Goal: Task Accomplishment & Management: Manage account settings

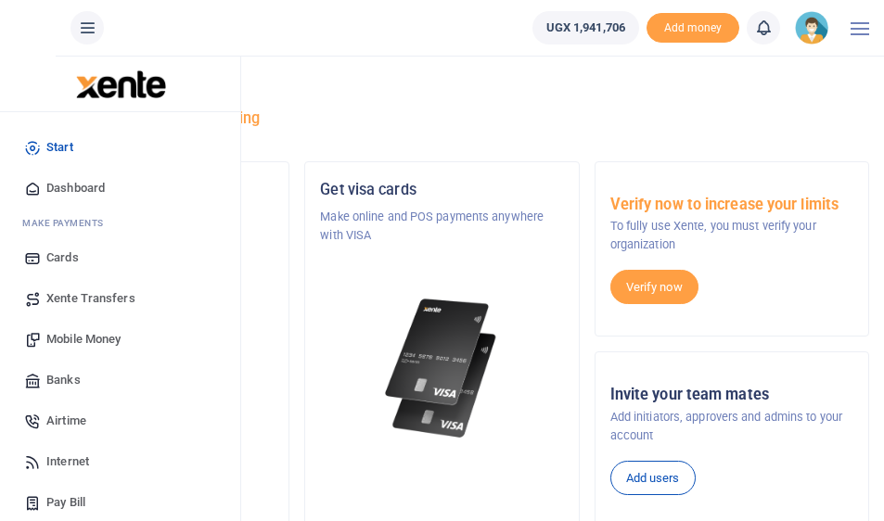
scroll to position [439, 0]
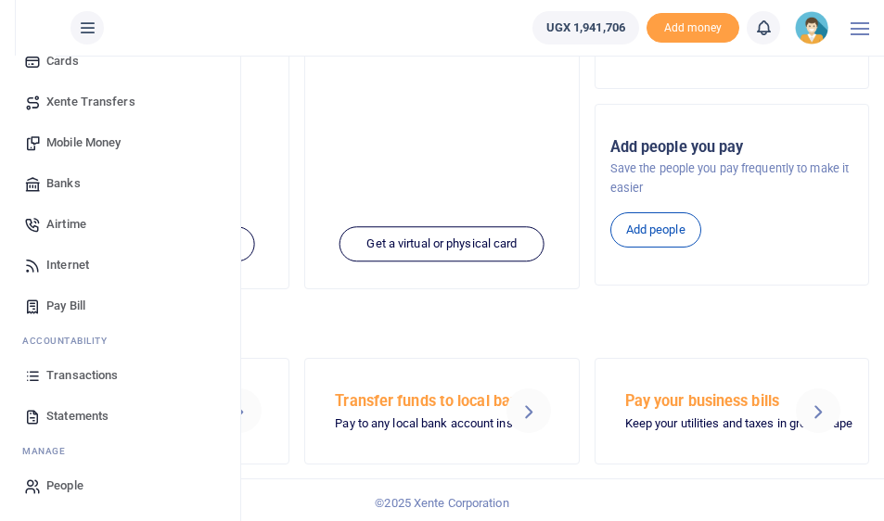
click at [77, 376] on span "Transactions" at bounding box center [81, 375] width 71 height 19
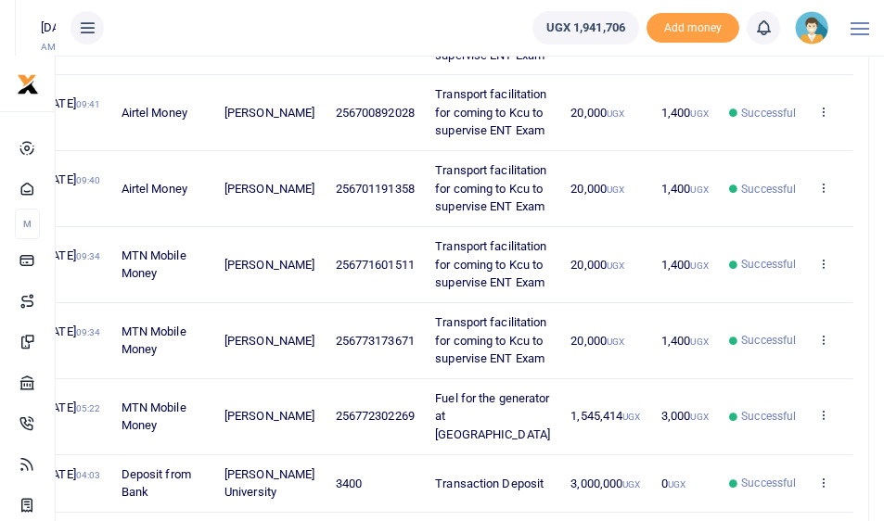
scroll to position [197, 0]
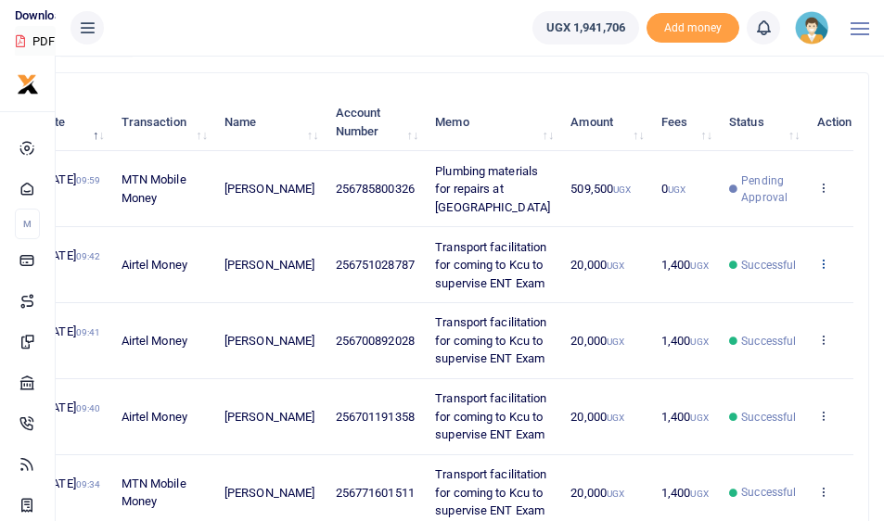
click at [817, 270] on icon at bounding box center [823, 263] width 12 height 13
click at [729, 326] on link "View details" at bounding box center [728, 337] width 147 height 26
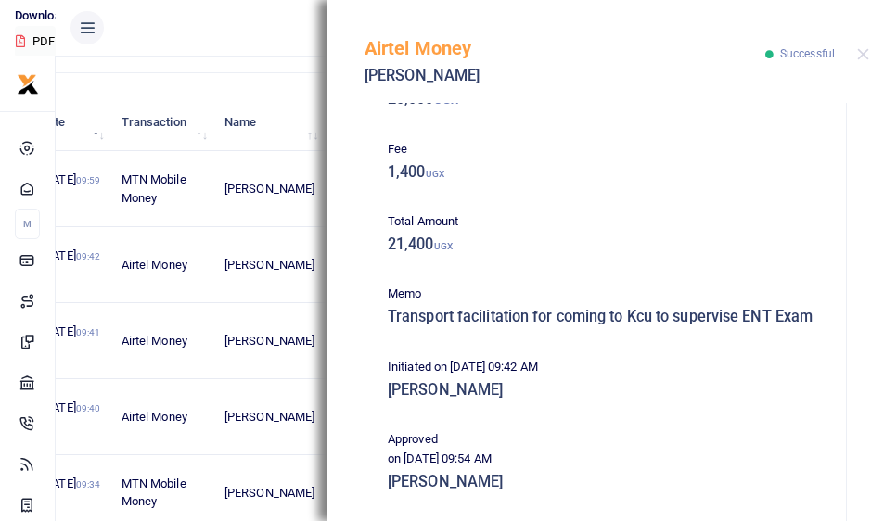
scroll to position [272, 0]
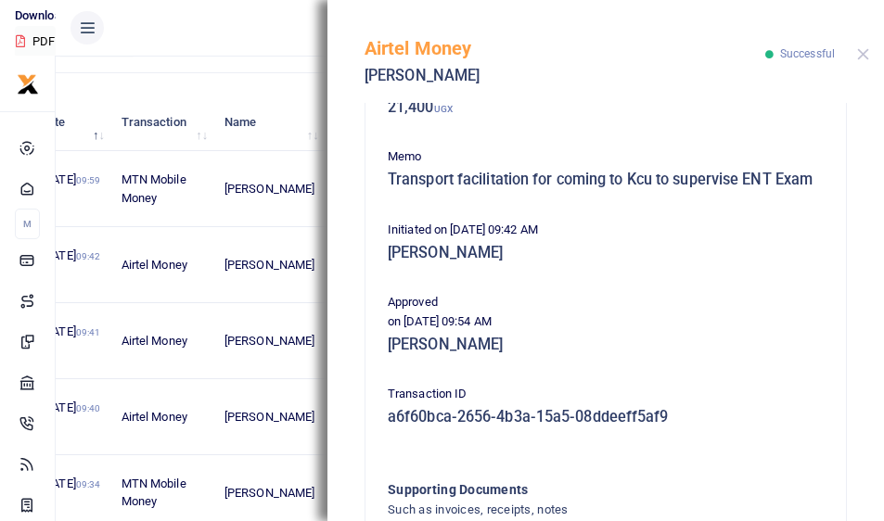
click at [861, 48] on button "Close" at bounding box center [863, 54] width 12 height 12
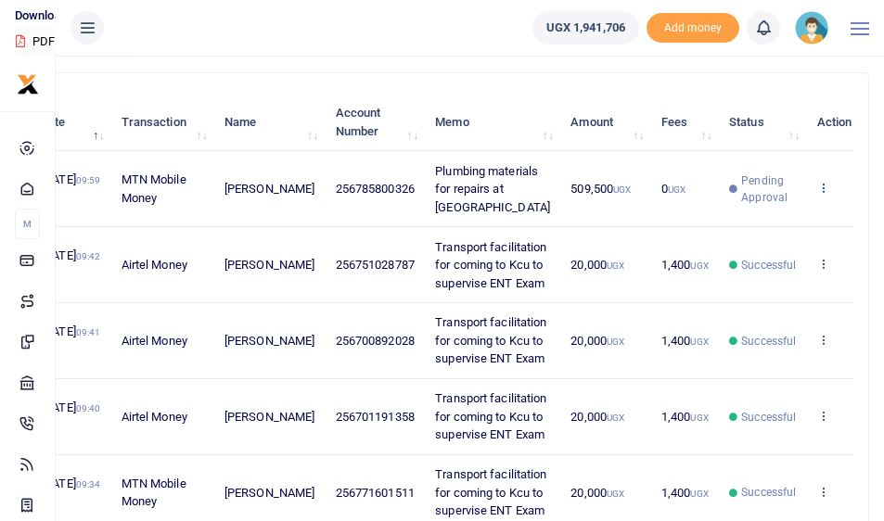
click at [817, 191] on icon at bounding box center [823, 187] width 12 height 13
click at [740, 224] on link "View details" at bounding box center [728, 226] width 147 height 26
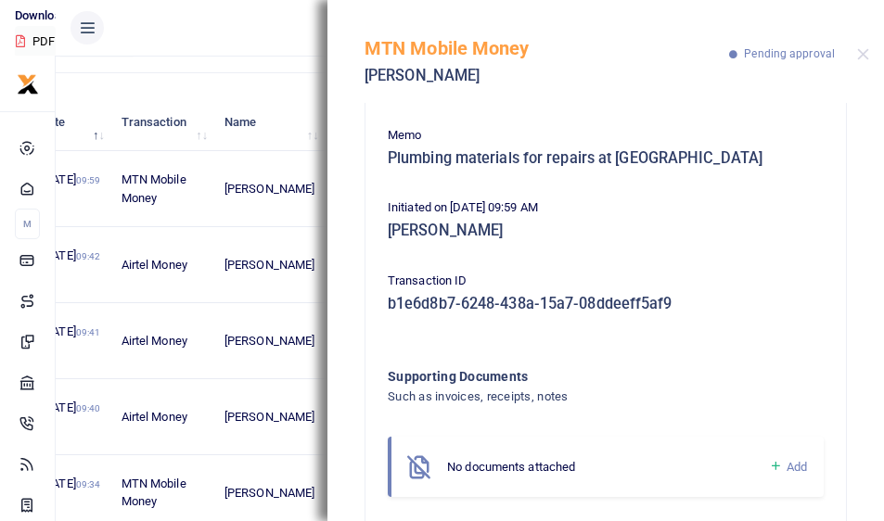
scroll to position [186, 0]
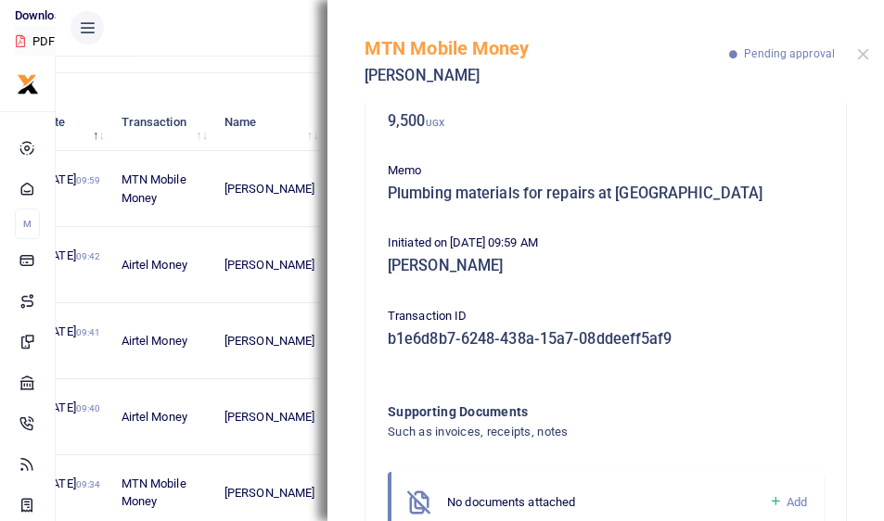
click at [859, 48] on button "Close" at bounding box center [863, 54] width 12 height 12
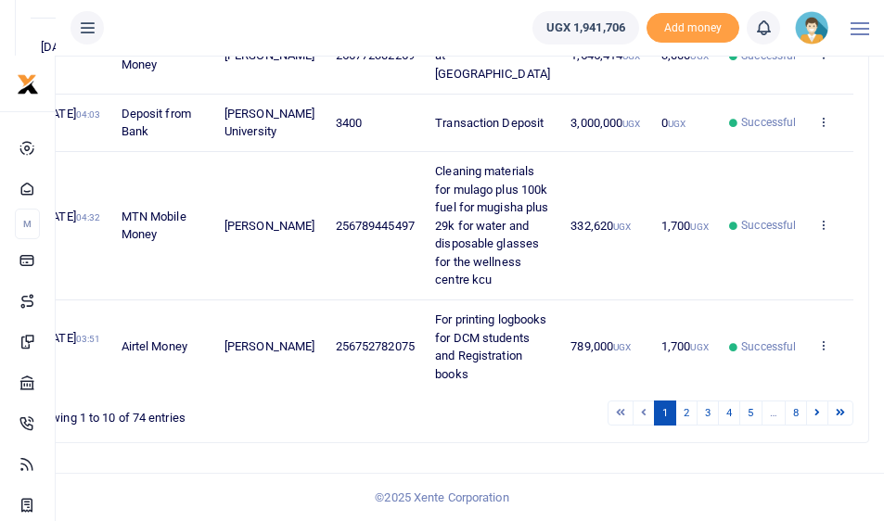
scroll to position [1222, 0]
click at [683, 413] on link "2" at bounding box center [686, 413] width 22 height 25
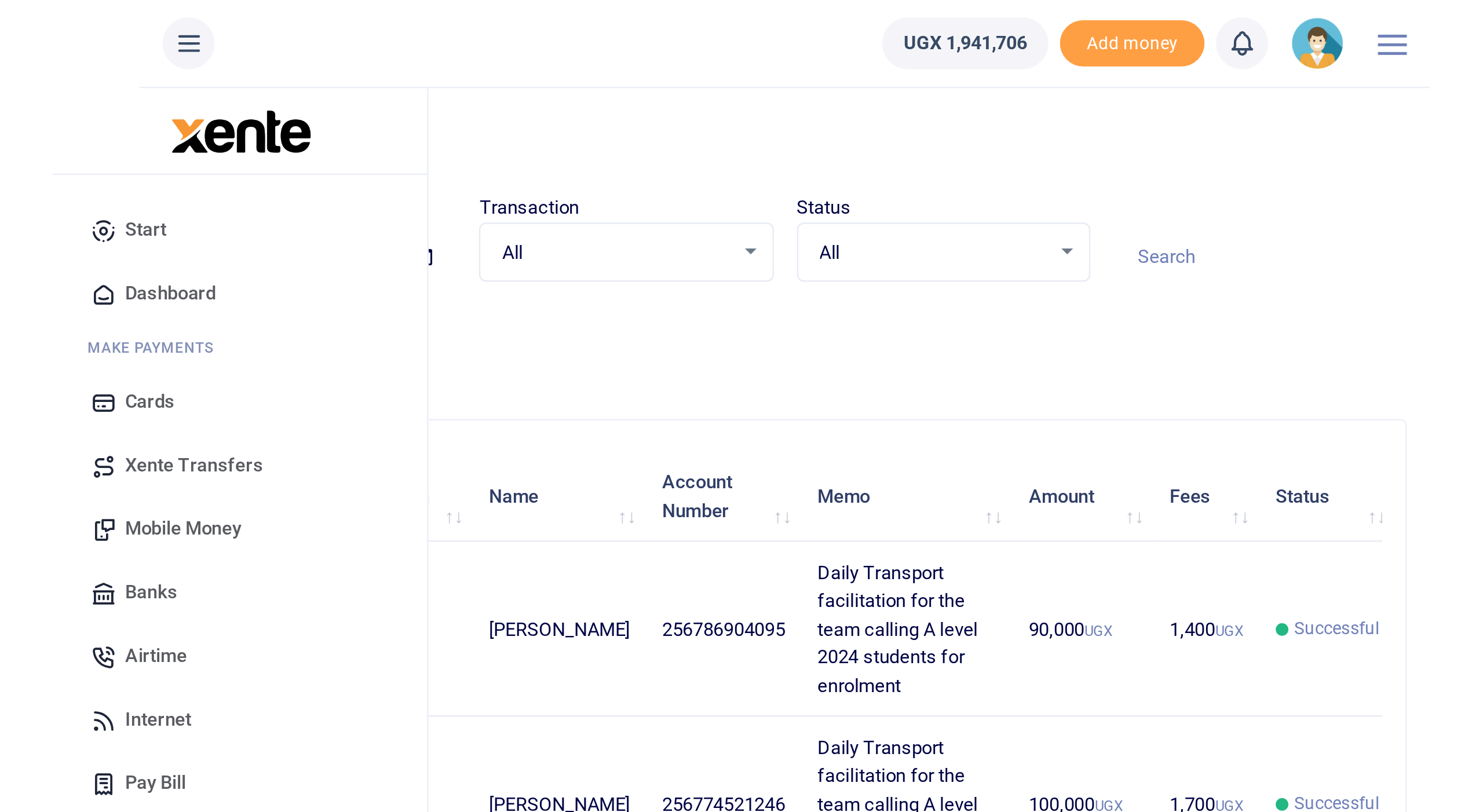
scroll to position [0, 0]
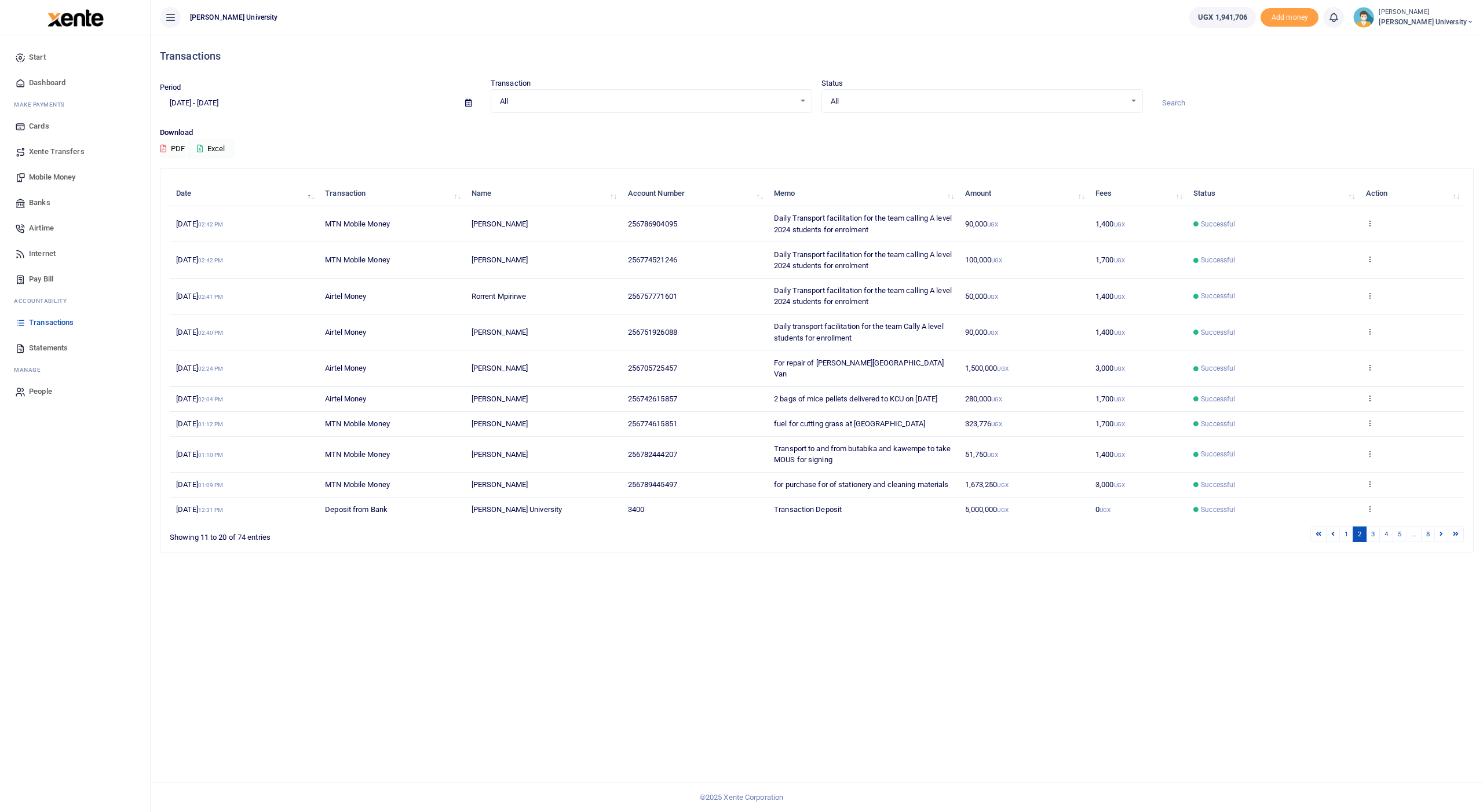
click at [469, 104] on icon at bounding box center [468, 103] width 6 height 7
click at [180, 195] on li "This Month" at bounding box center [201, 197] width 81 height 18
type input "09/01/2025 - 09/30/2025"
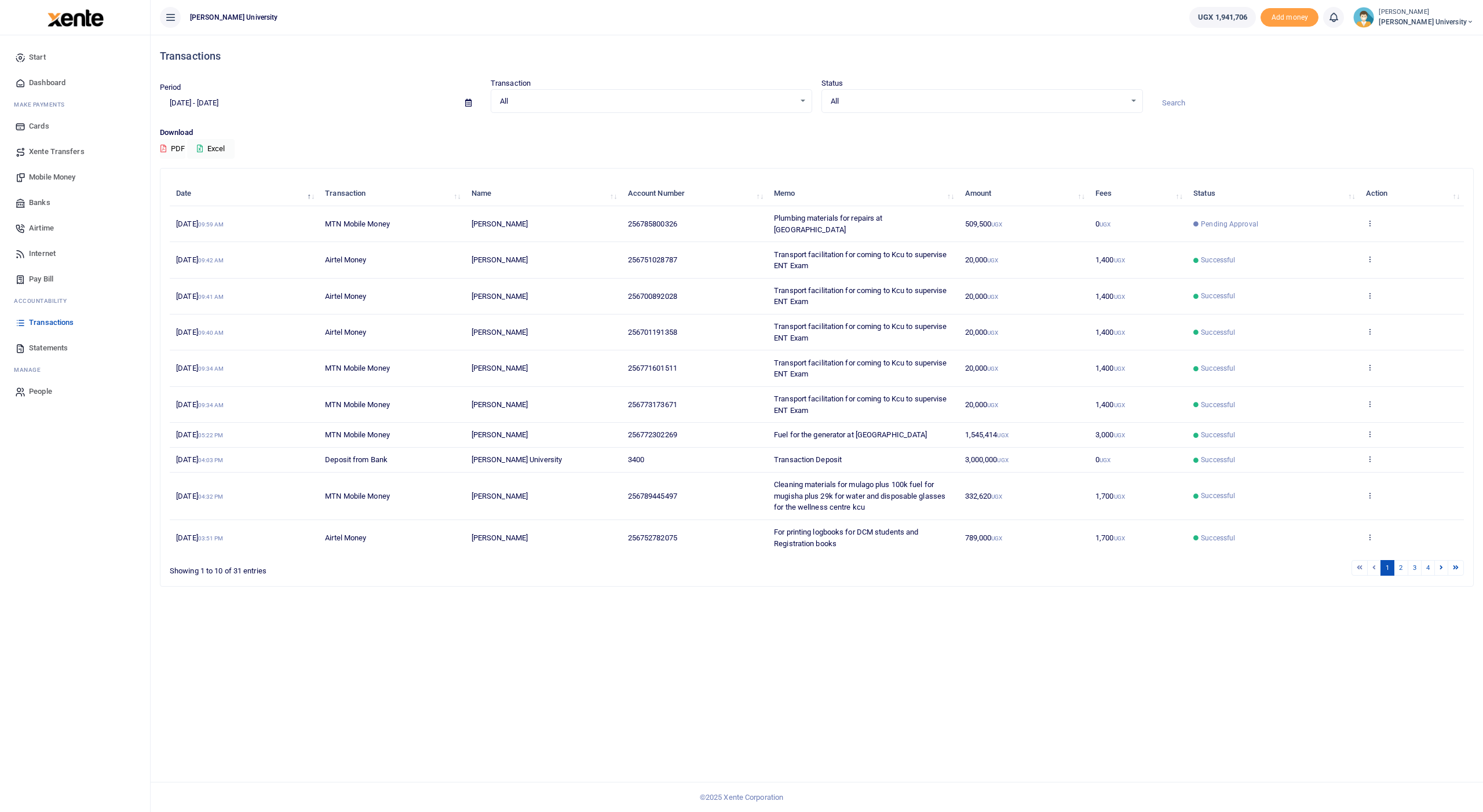
click at [169, 144] on button "PDF" at bounding box center [172, 149] width 26 height 20
